Goal: Task Accomplishment & Management: Manage account settings

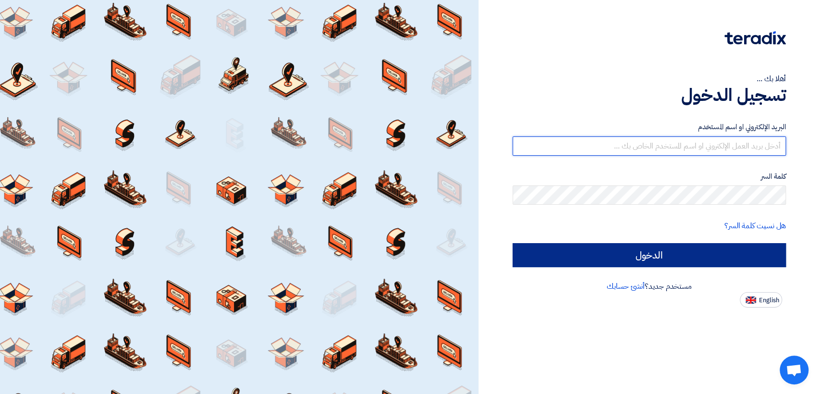
type input "[EMAIL_ADDRESS][DOMAIN_NAME]"
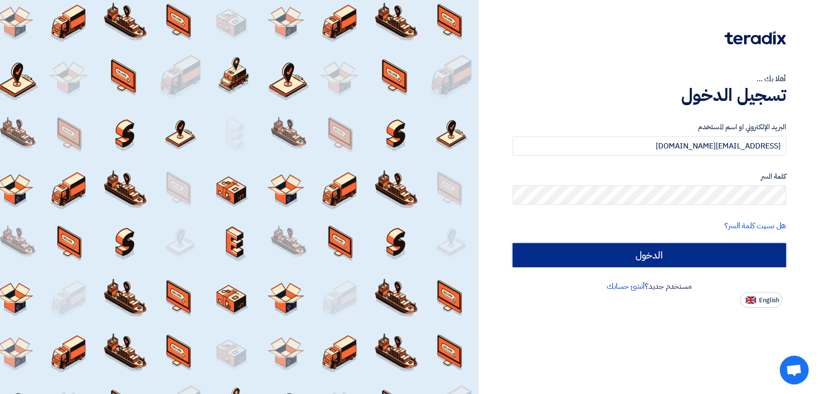
click at [644, 254] on input "الدخول" at bounding box center [648, 255] width 273 height 24
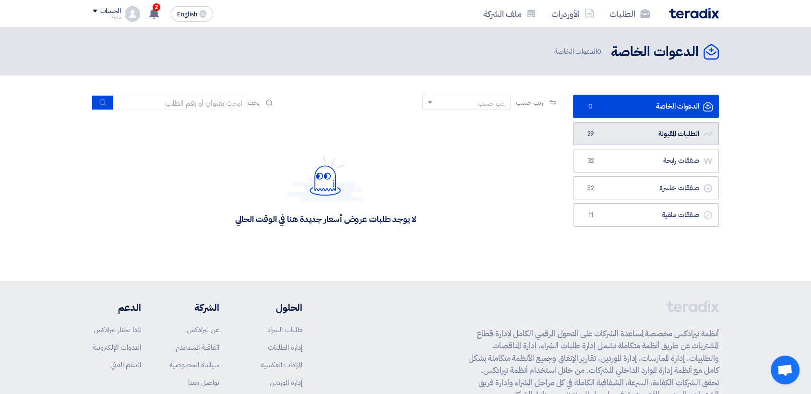
click at [653, 135] on link "الطلبات المقبولة الطلبات المقبولة 29" at bounding box center [646, 134] width 146 height 24
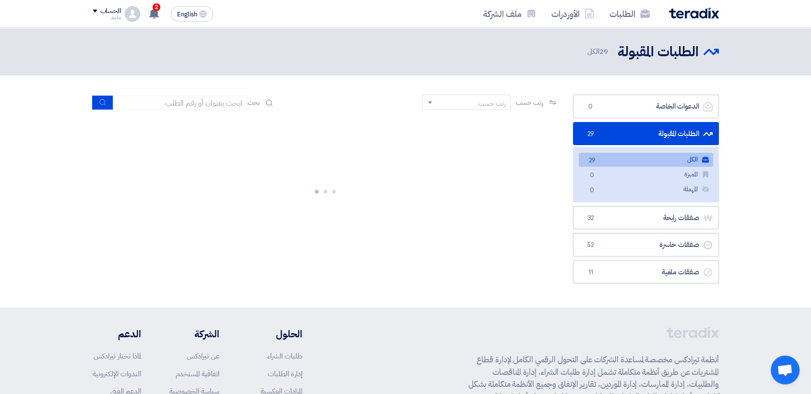
click at [653, 128] on link "الطلبات المقبولة الطلبات المقبولة 29" at bounding box center [646, 134] width 146 height 24
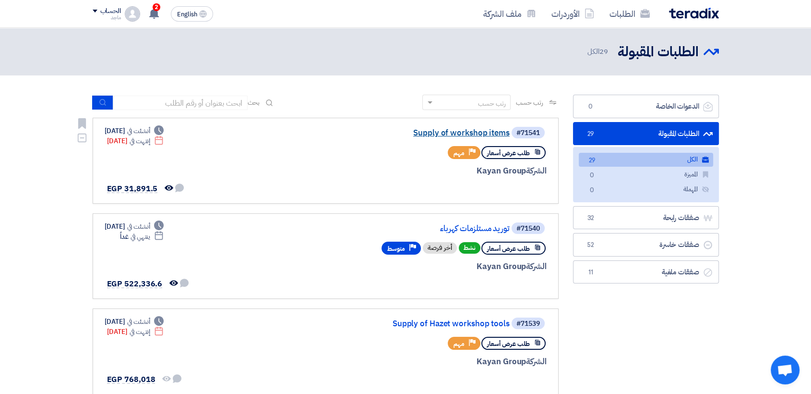
click at [470, 133] on link "Supply of workshop items" at bounding box center [414, 133] width 192 height 9
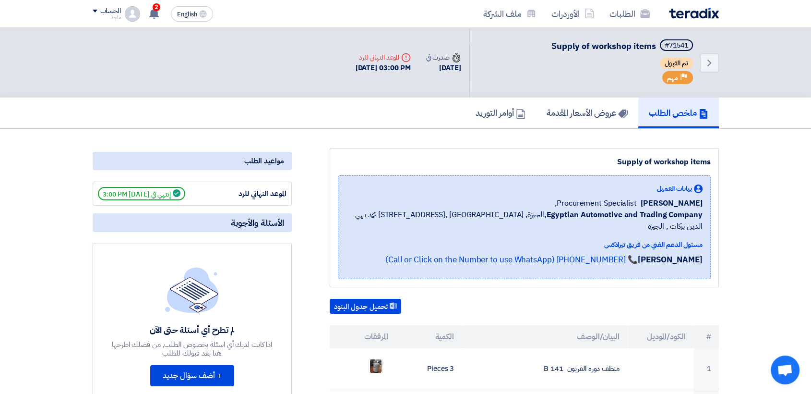
click at [169, 24] on div "الطلبات الأوردرات ملف الشركة English EN 2 تم مشاهدة العرض المقدم للطلب "توريد م…" at bounding box center [405, 13] width 641 height 27
click at [155, 9] on span "2" at bounding box center [157, 7] width 8 height 8
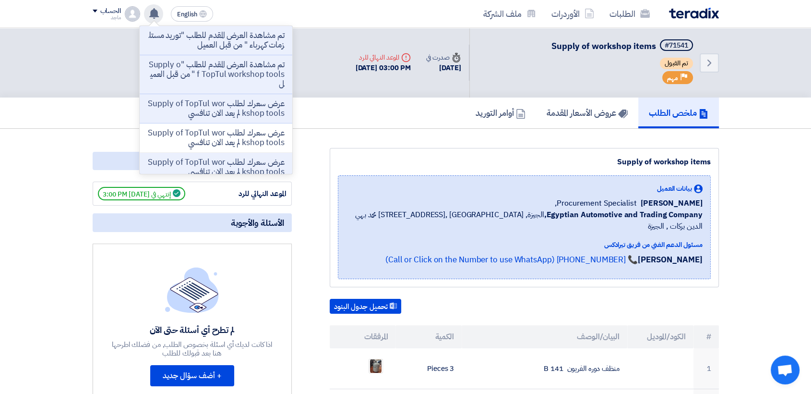
drag, startPoint x: 69, startPoint y: 56, endPoint x: 61, endPoint y: 80, distance: 24.7
click at [61, 80] on div "Back #71541 Supply of workshop items تم القبول Priority مهم Time صدرت في [DATE]" at bounding box center [405, 63] width 811 height 70
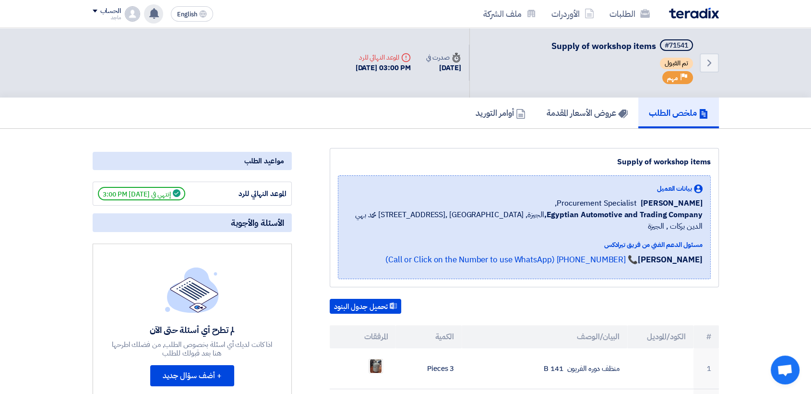
click at [156, 13] on use at bounding box center [154, 13] width 10 height 11
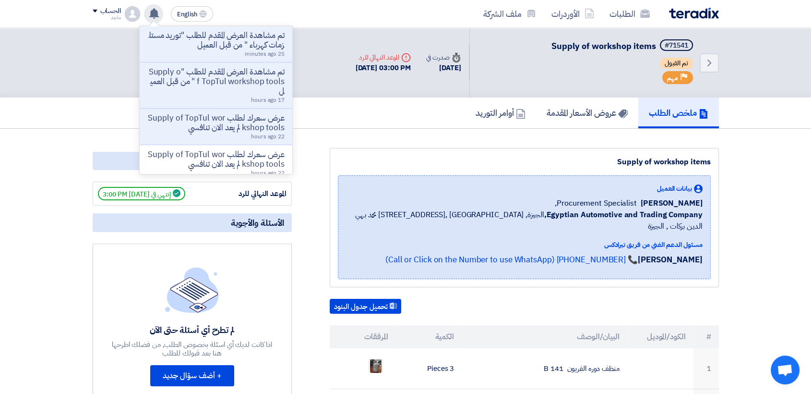
scroll to position [2, 0]
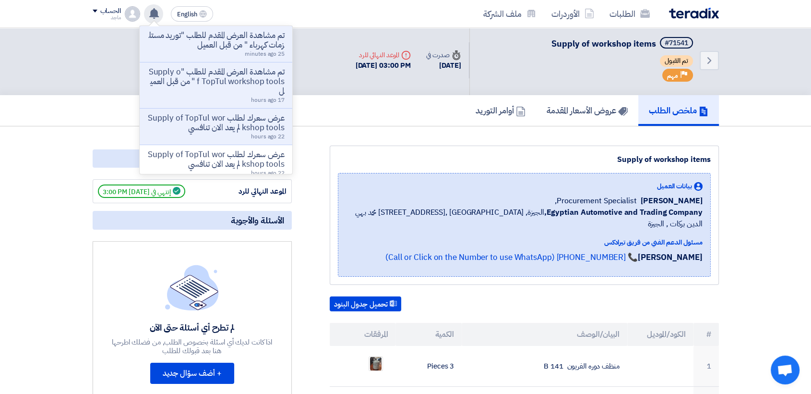
click at [156, 13] on use at bounding box center [154, 13] width 10 height 11
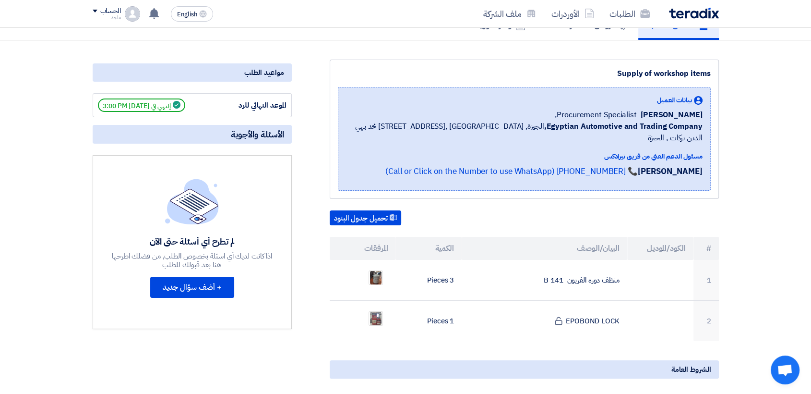
scroll to position [0, 0]
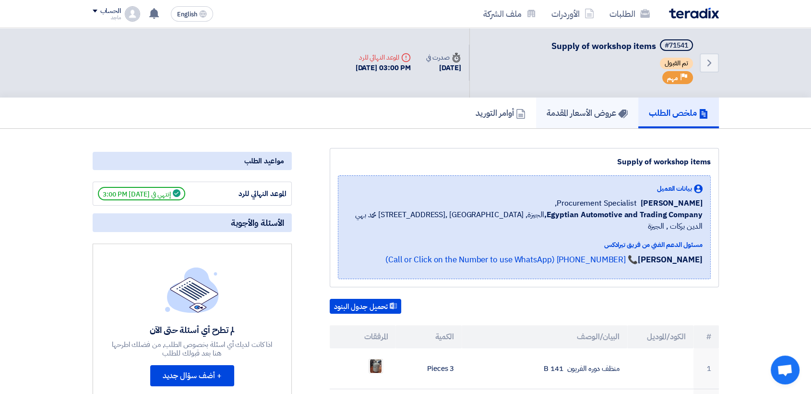
click at [551, 117] on h5 "عروض الأسعار المقدمة" at bounding box center [587, 112] width 81 height 11
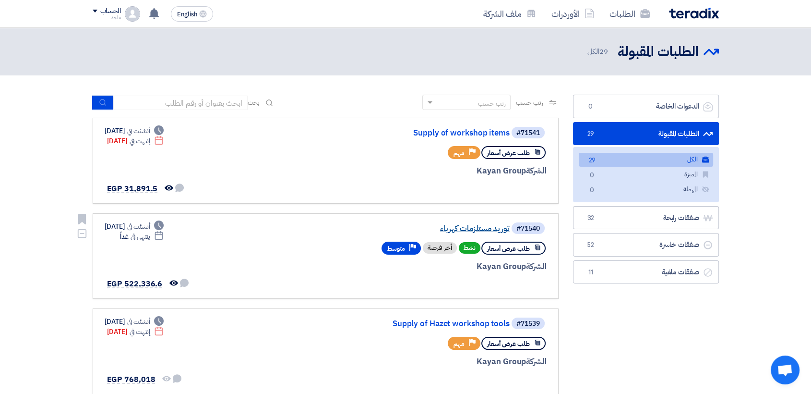
click at [457, 226] on link "توريد مستلزمات كهرباء" at bounding box center [414, 228] width 192 height 9
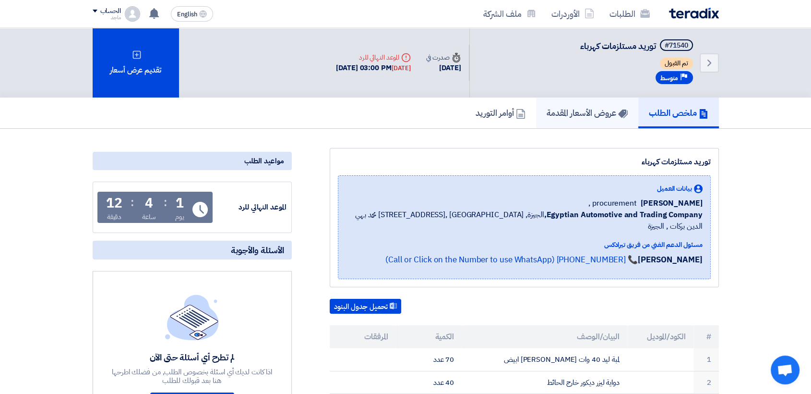
click at [575, 112] on h5 "عروض الأسعار المقدمة" at bounding box center [587, 112] width 81 height 11
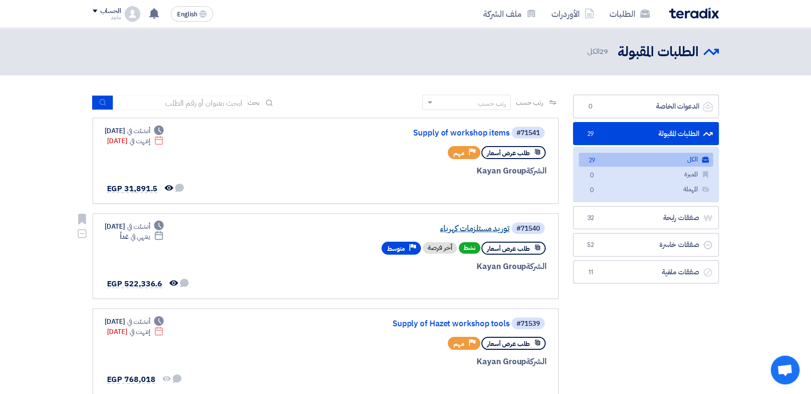
click at [471, 228] on link "توريد مستلزمات كهرباء" at bounding box center [414, 228] width 192 height 9
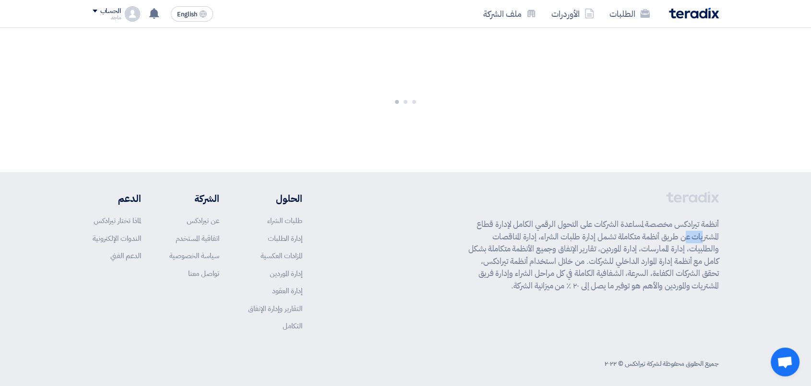
click at [471, 228] on p "أنظمة تيرادكس مخصصة لمساعدة الشركات على التحول الرقمي الكامل لإدارة قطاع المشتر…" at bounding box center [594, 254] width 251 height 73
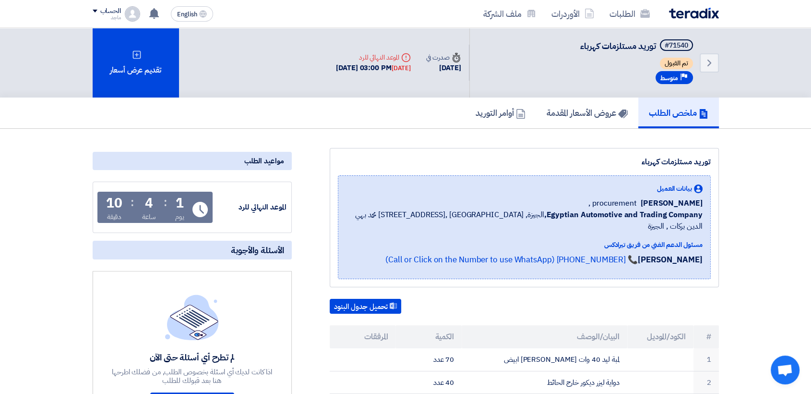
click at [471, 240] on div "مسئول الدعم الفني من فريق تيرادكس" at bounding box center [524, 245] width 357 height 10
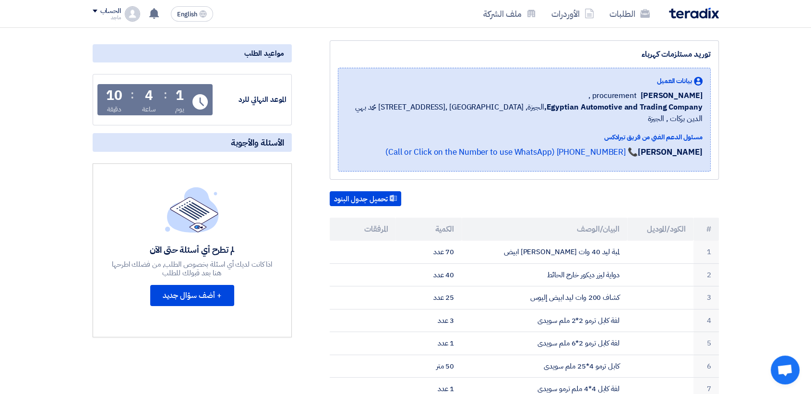
scroll to position [114, 0]
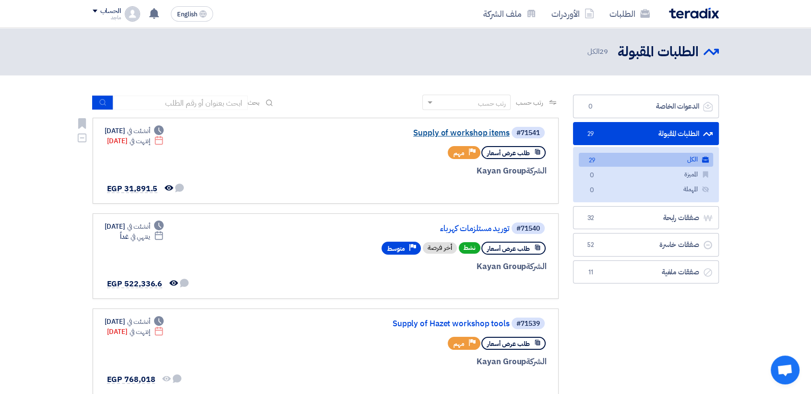
click at [442, 134] on link "Supply of workshop items" at bounding box center [414, 133] width 192 height 9
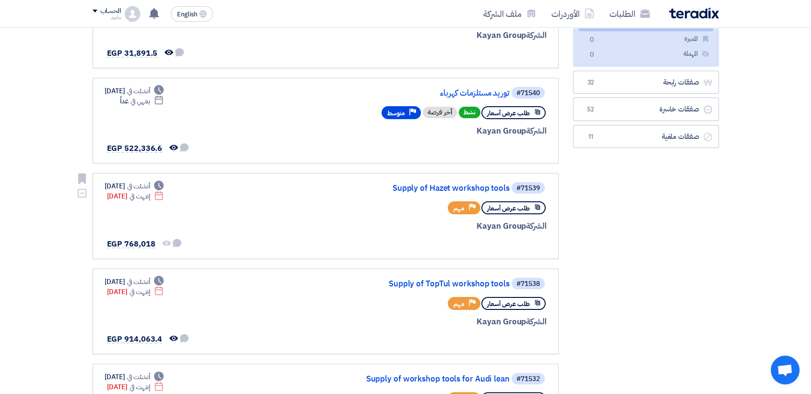
scroll to position [136, 0]
click at [433, 187] on link "Supply of Hazet workshop tools" at bounding box center [414, 187] width 192 height 9
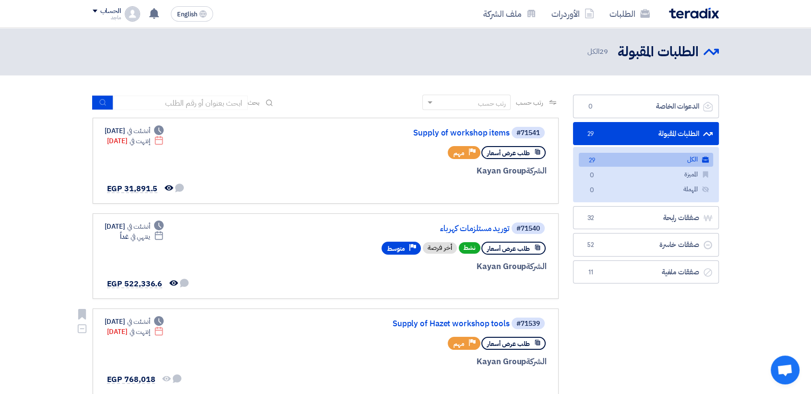
click at [444, 351] on div "#71539 Supply of Hazet workshop tools طلب عرض أسعار Priority مهم الشركة Kayan G…" at bounding box center [431, 351] width 231 height 70
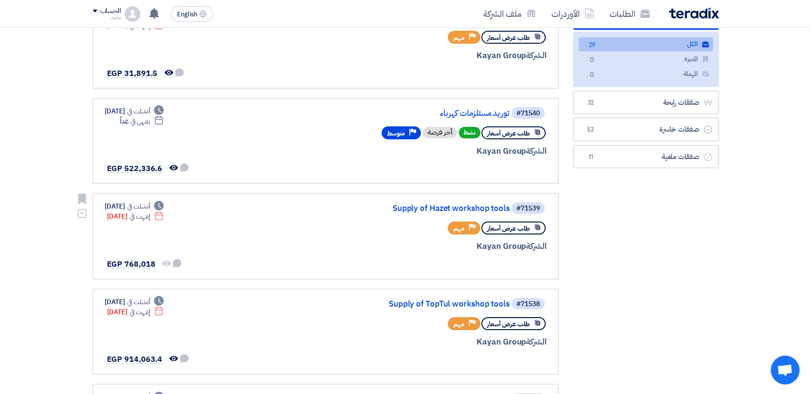
scroll to position [156, 0]
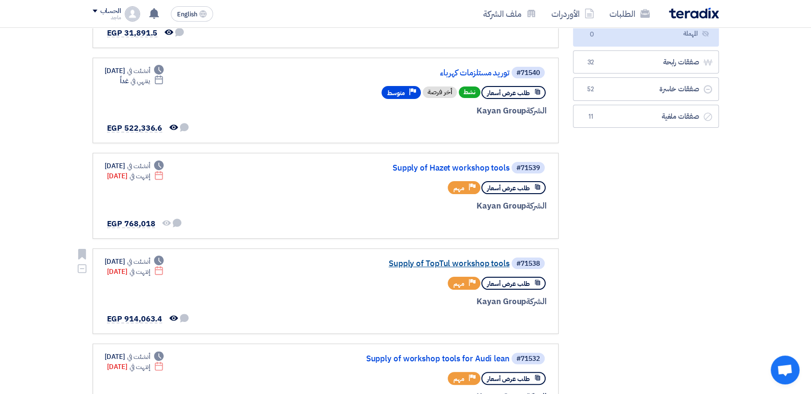
click at [450, 265] on link "Supply of TopTul workshop tools" at bounding box center [414, 263] width 192 height 9
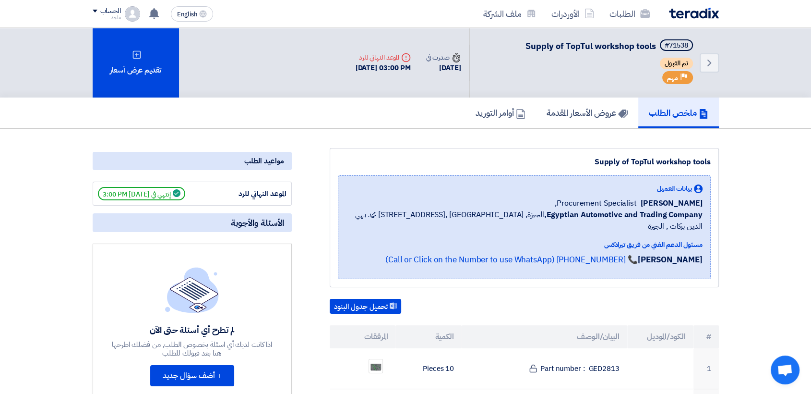
drag, startPoint x: 315, startPoint y: 49, endPoint x: 391, endPoint y: 28, distance: 78.7
click at [391, 28] on div "Back #71538 Supply of TopTul workshop tools تم القبول Priority مهم Time صدرت في…" at bounding box center [406, 63] width 627 height 70
click at [578, 115] on h5 "عروض الأسعار المقدمة" at bounding box center [587, 112] width 81 height 11
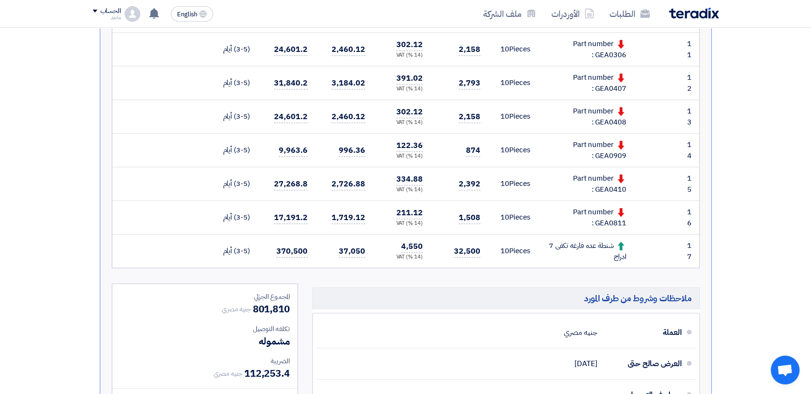
scroll to position [641, 0]
